Goal: Information Seeking & Learning: Learn about a topic

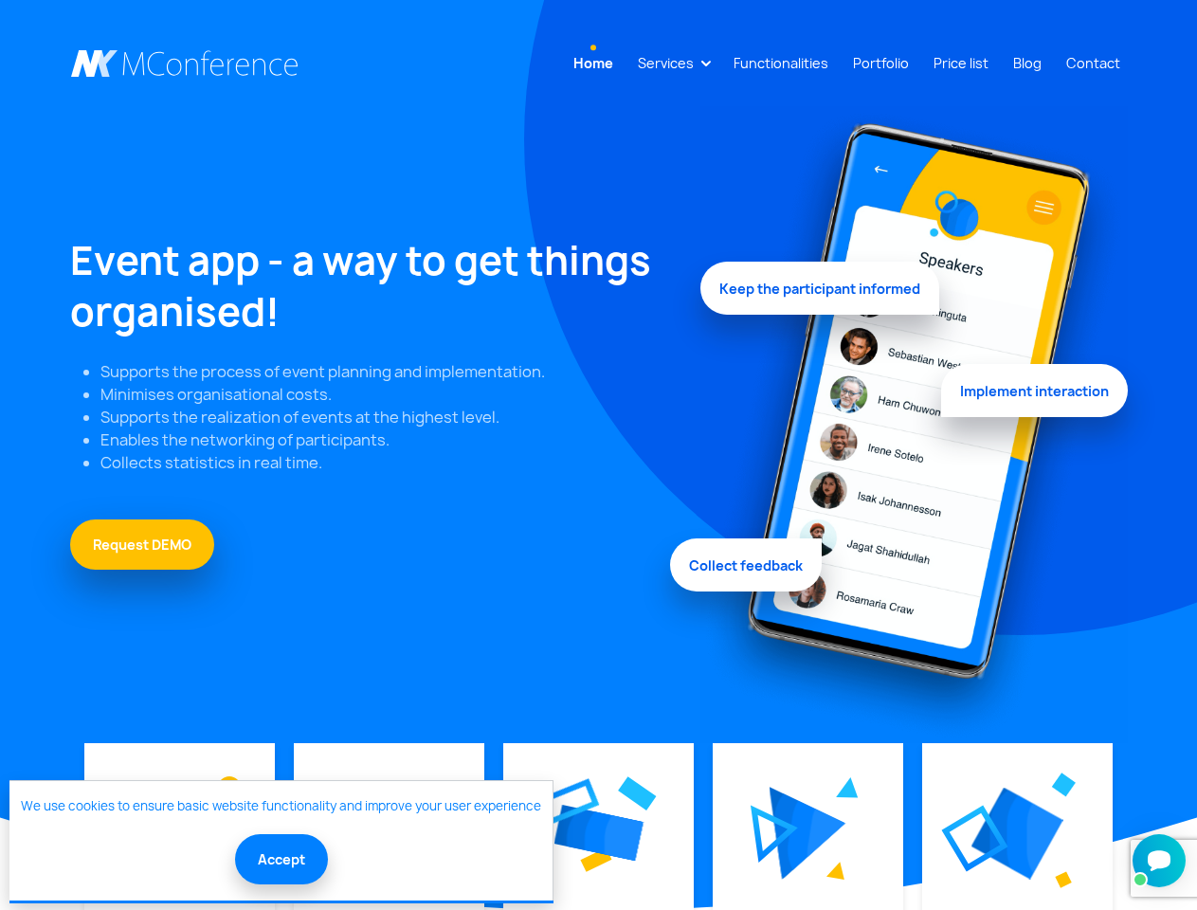
click at [669, 63] on link "Services" at bounding box center [665, 63] width 71 height 35
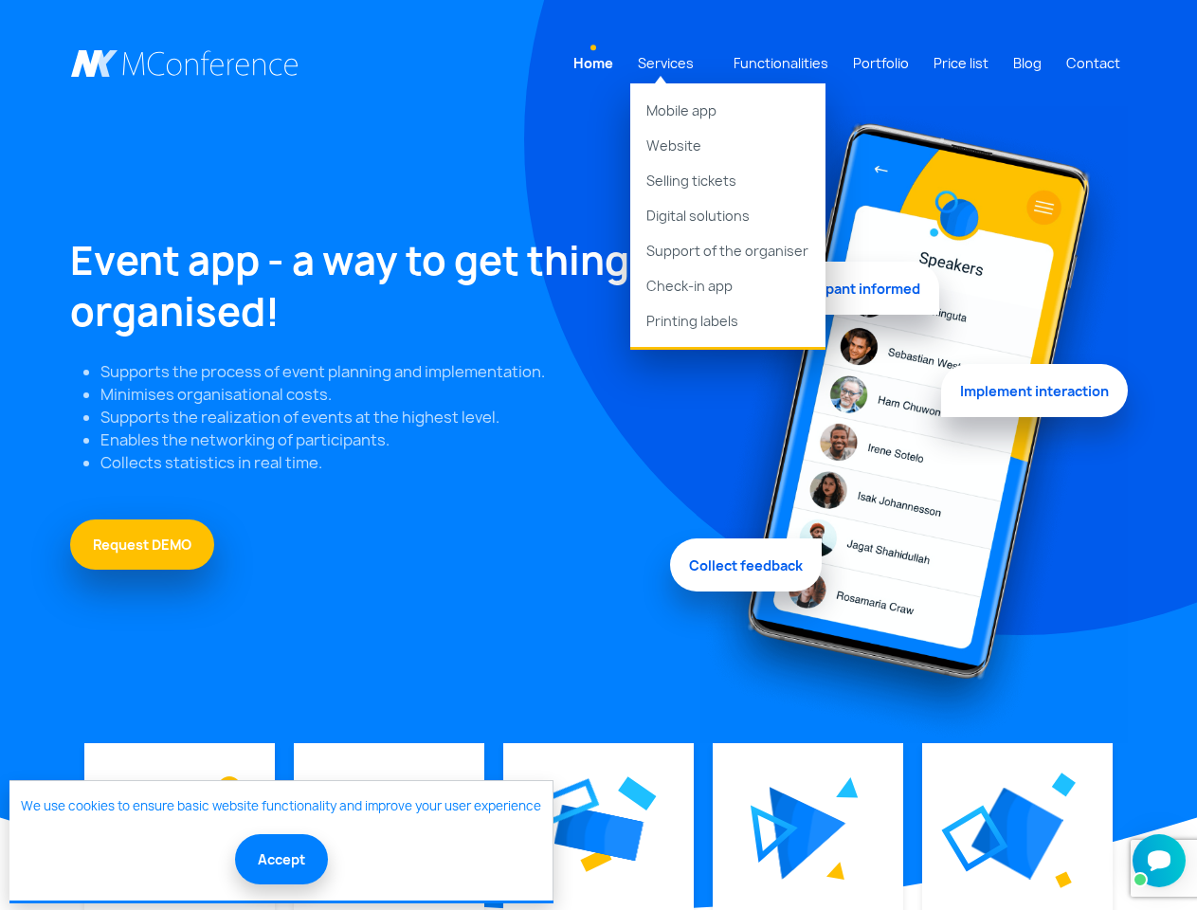
click at [598, 833] on img at bounding box center [599, 833] width 90 height 57
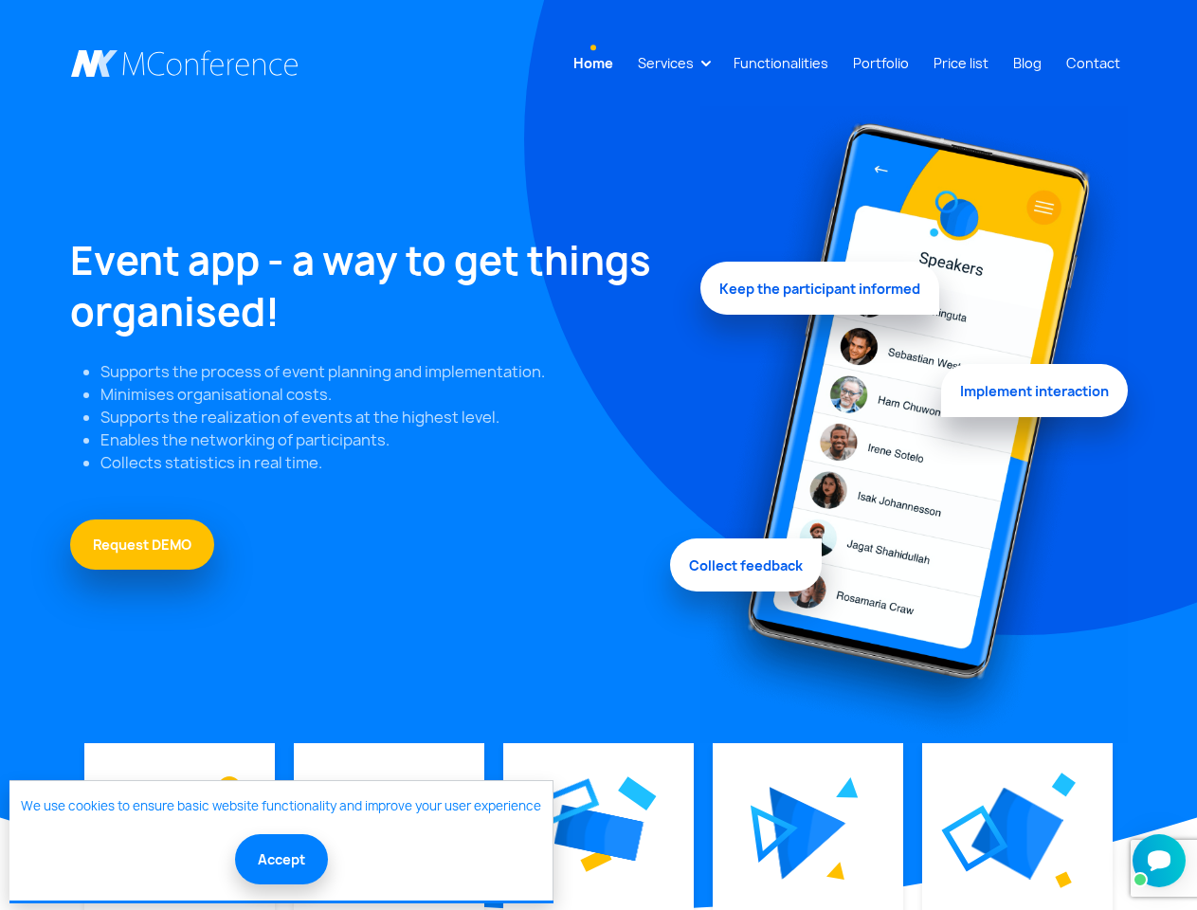
click at [808, 833] on img at bounding box center [808, 833] width 77 height 93
click at [1017, 833] on img at bounding box center [1018, 834] width 92 height 92
click at [280, 859] on button "Accept" at bounding box center [281, 859] width 93 height 50
